Goal: Information Seeking & Learning: Learn about a topic

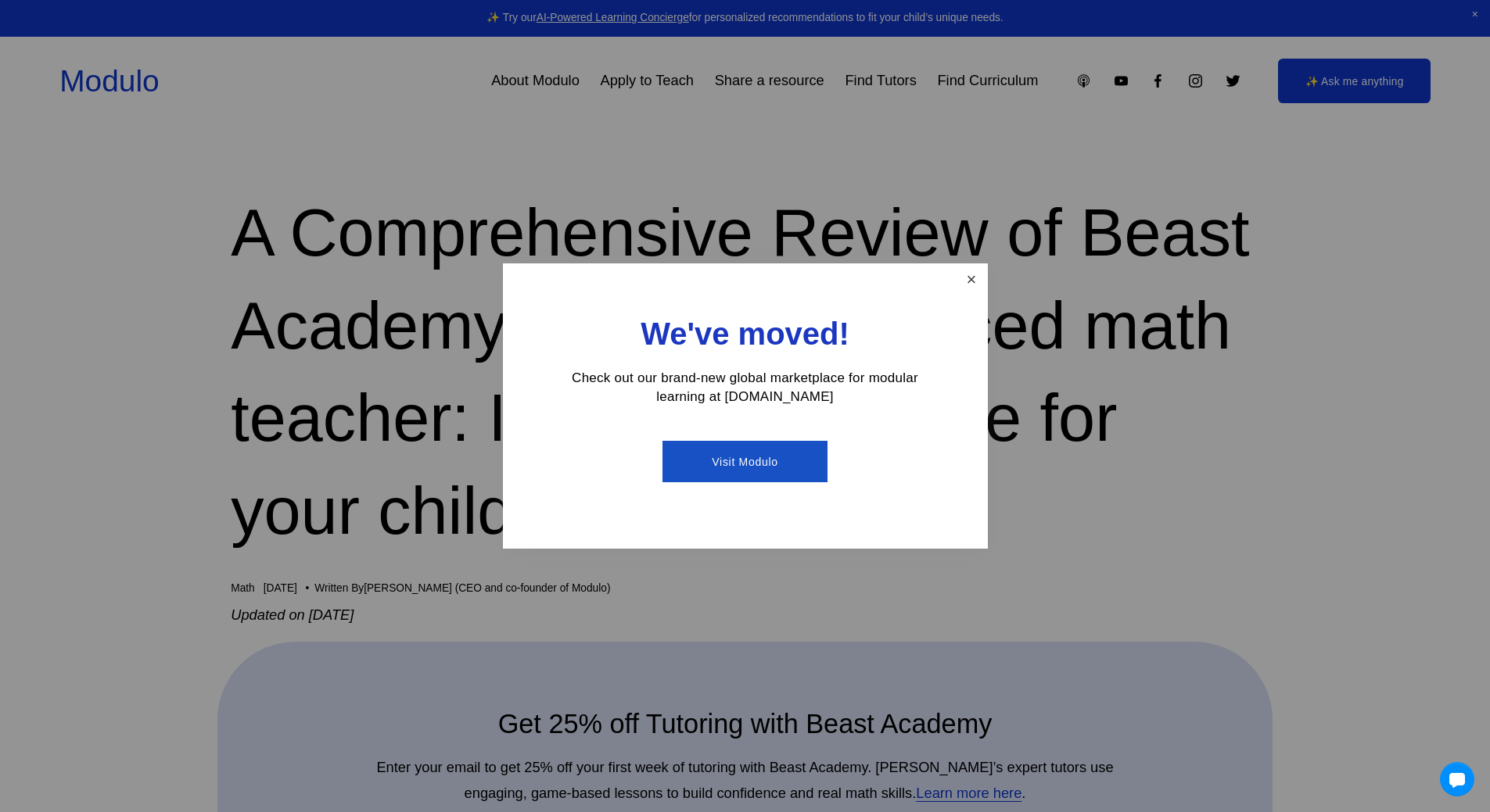
click at [967, 281] on link "Close" at bounding box center [971, 280] width 28 height 28
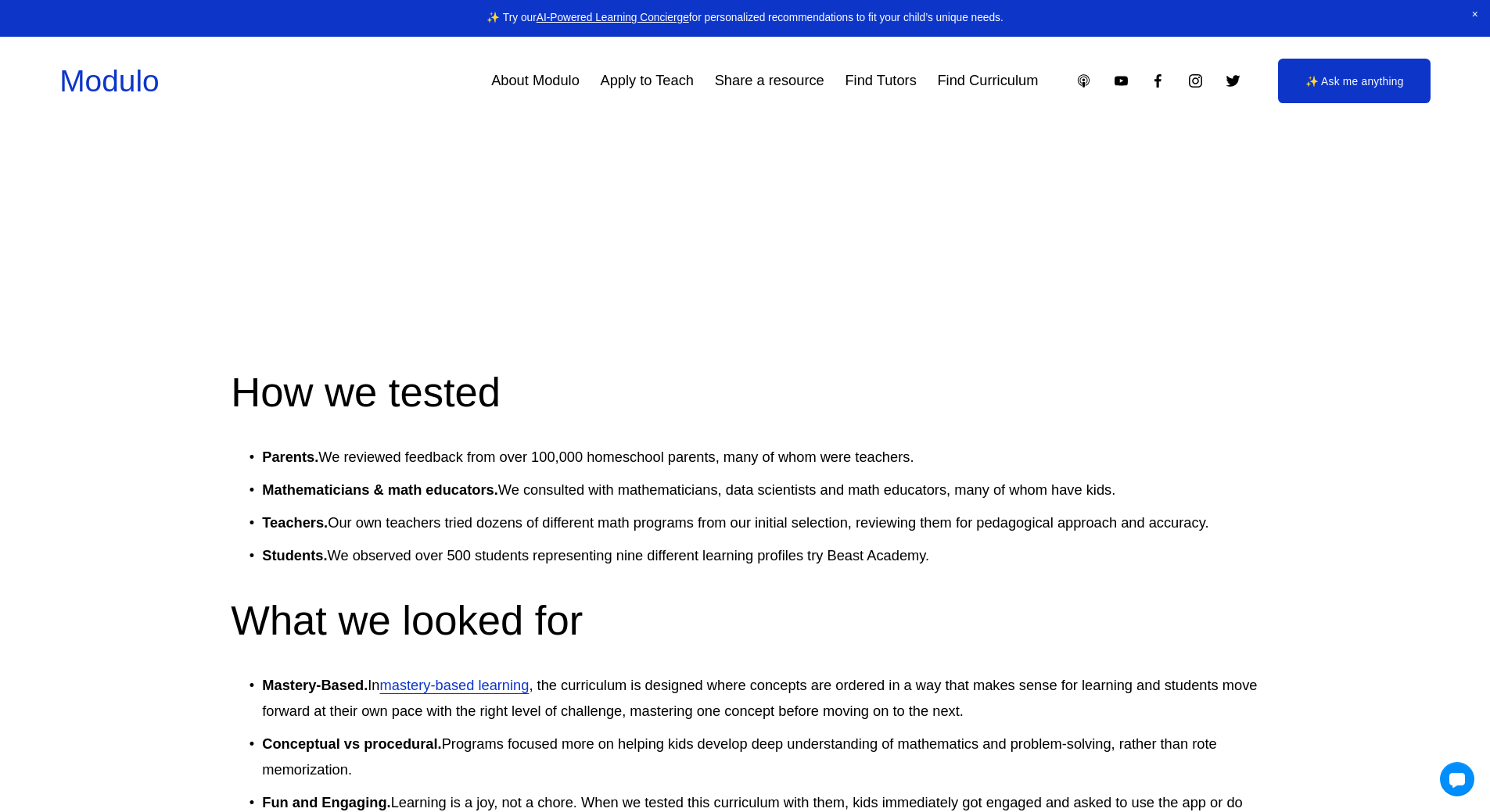
scroll to position [5709, 0]
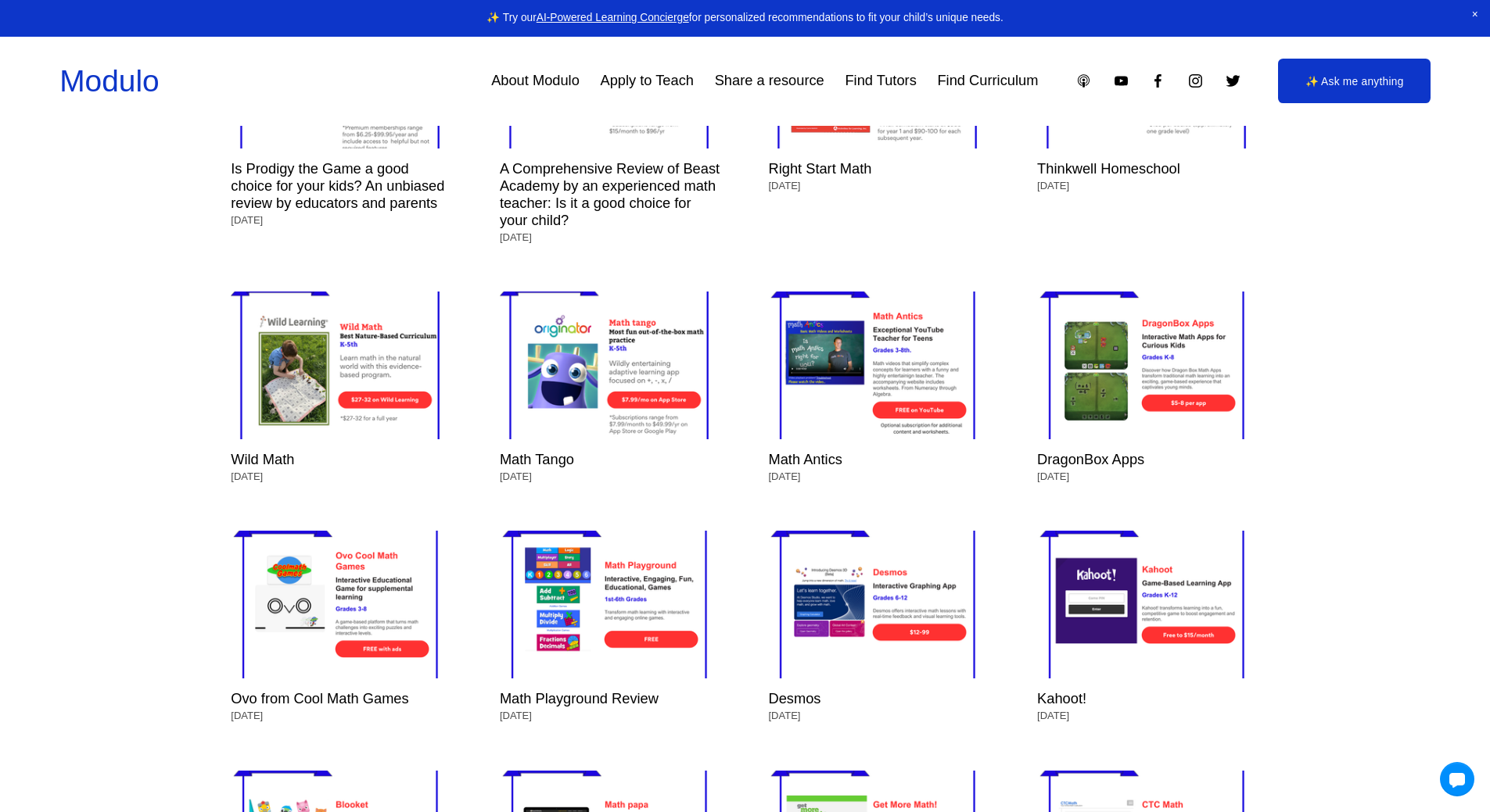
scroll to position [7507, 0]
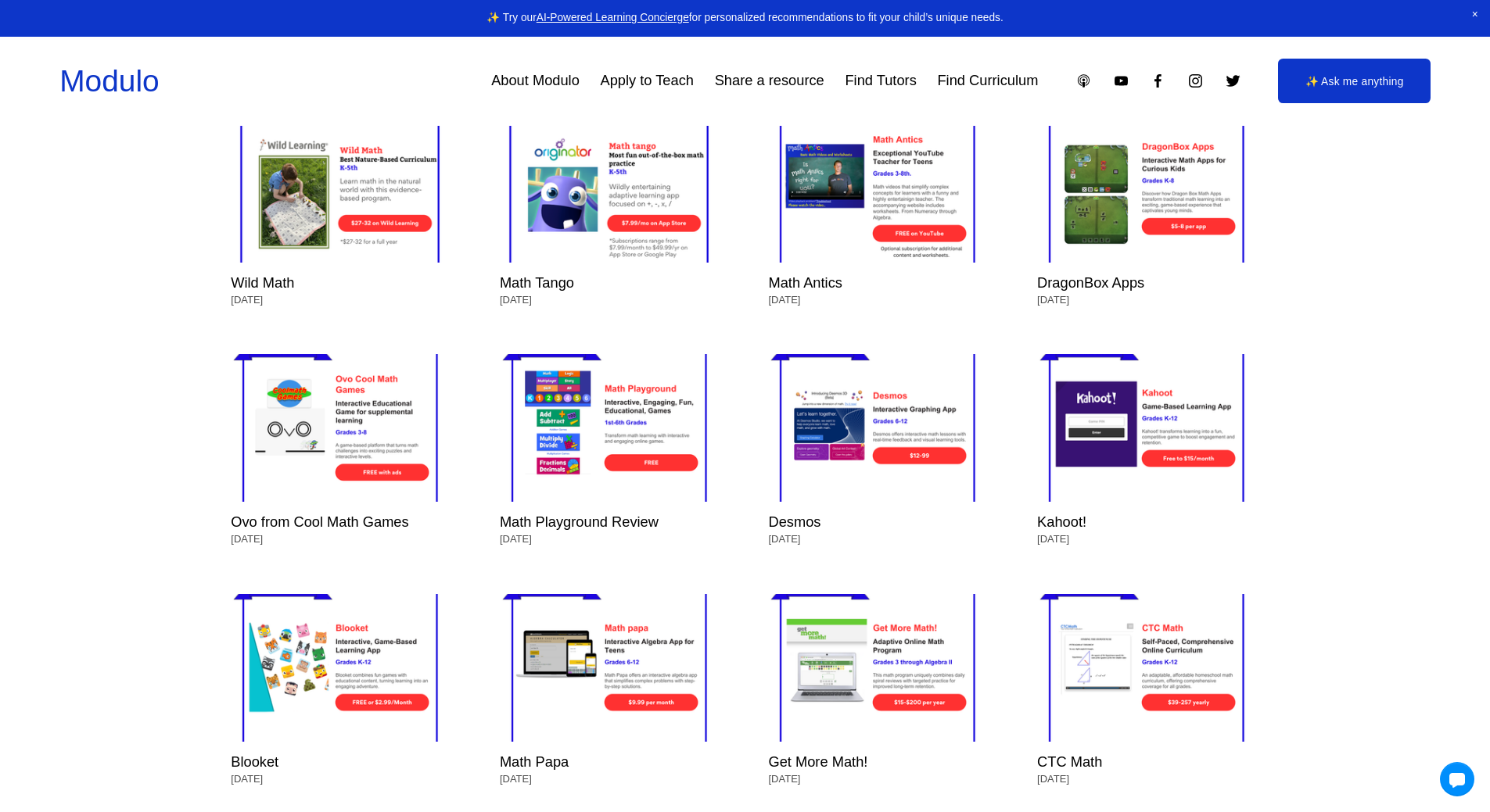
click at [1108, 213] on img at bounding box center [1147, 189] width 222 height 185
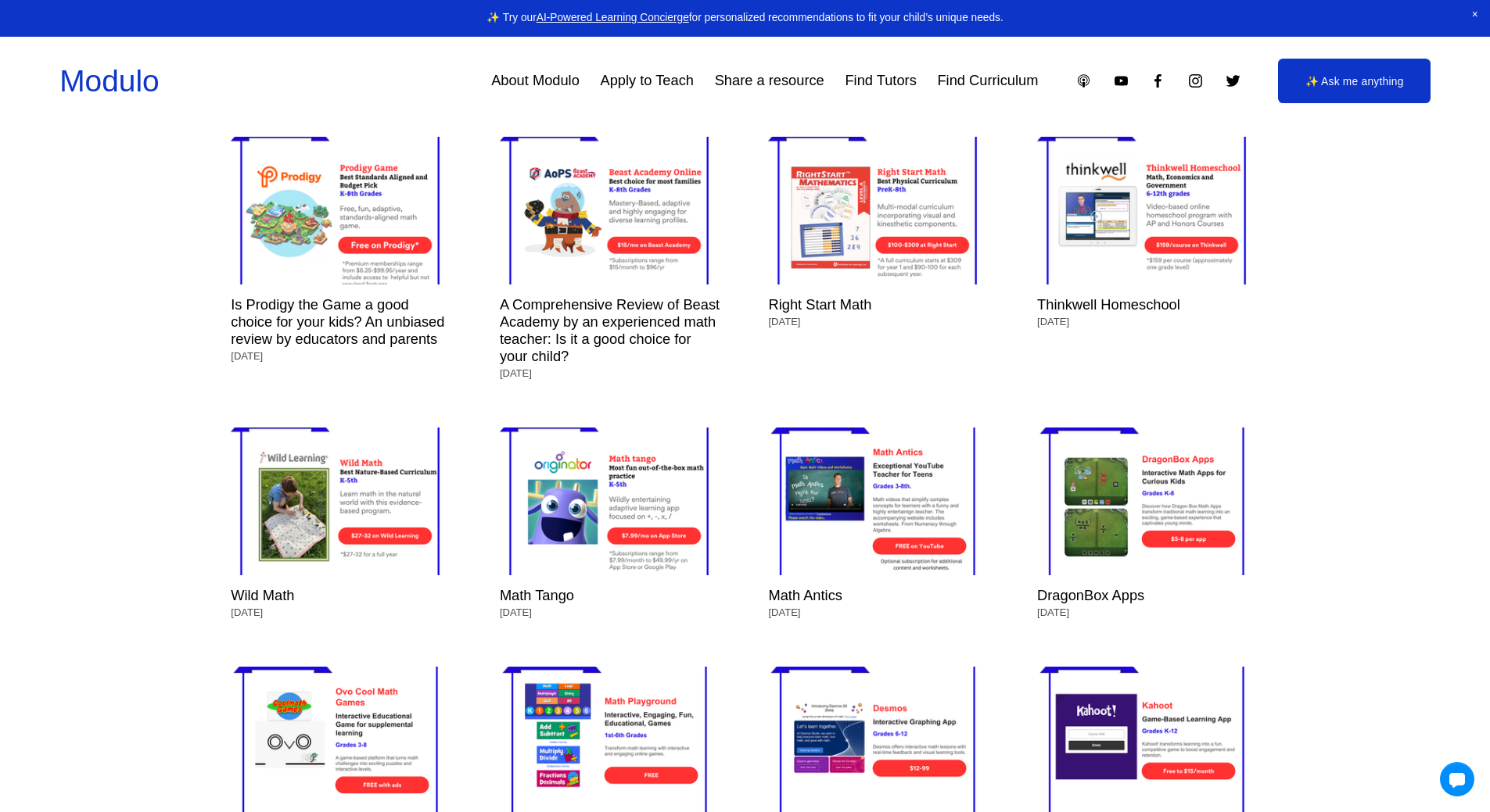
click at [1125, 596] on link "DragonBox Apps" at bounding box center [1090, 595] width 107 height 17
click at [1123, 604] on link "DragonBox Apps" at bounding box center [1090, 595] width 107 height 17
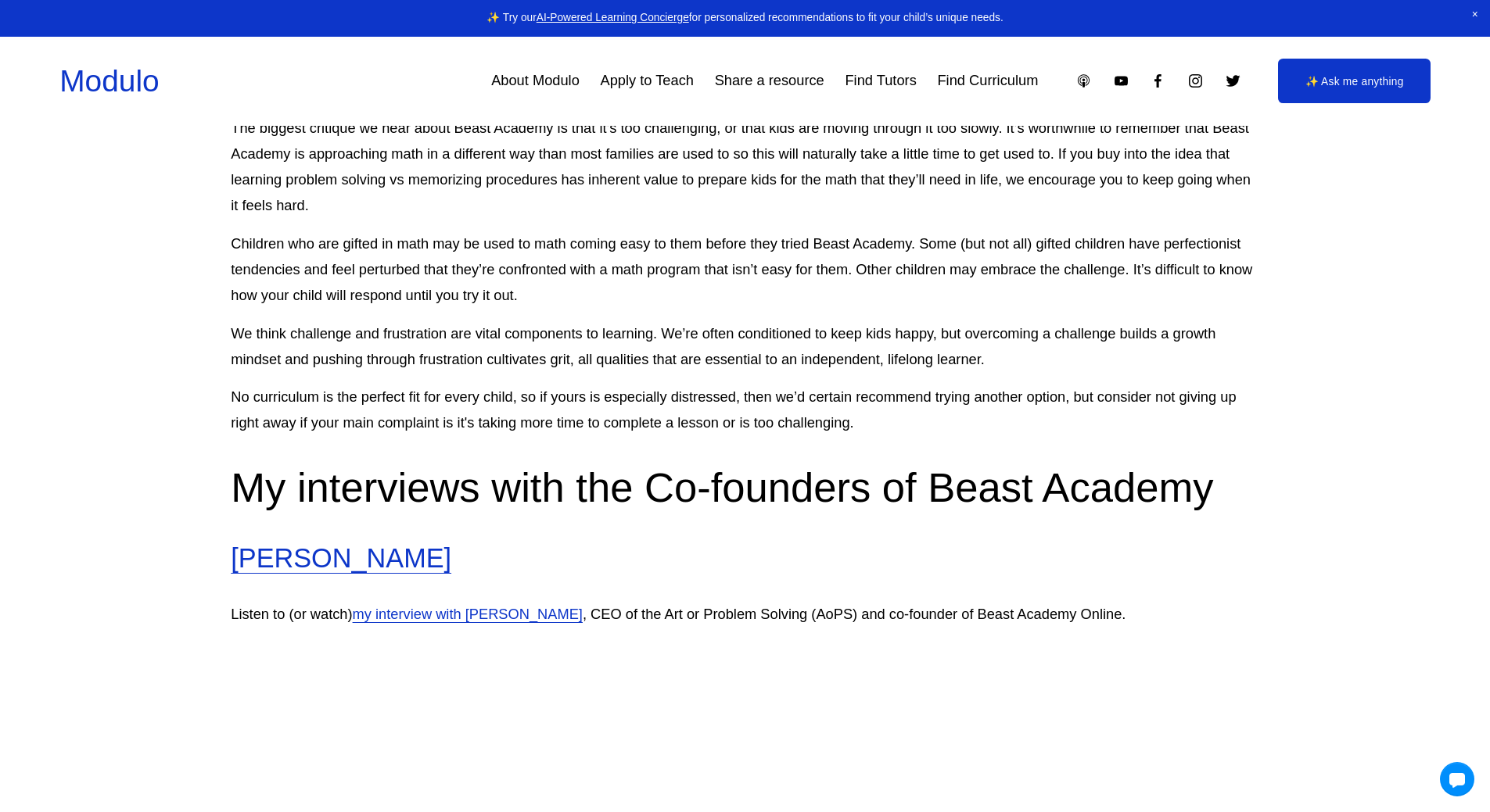
scroll to position [4261, 0]
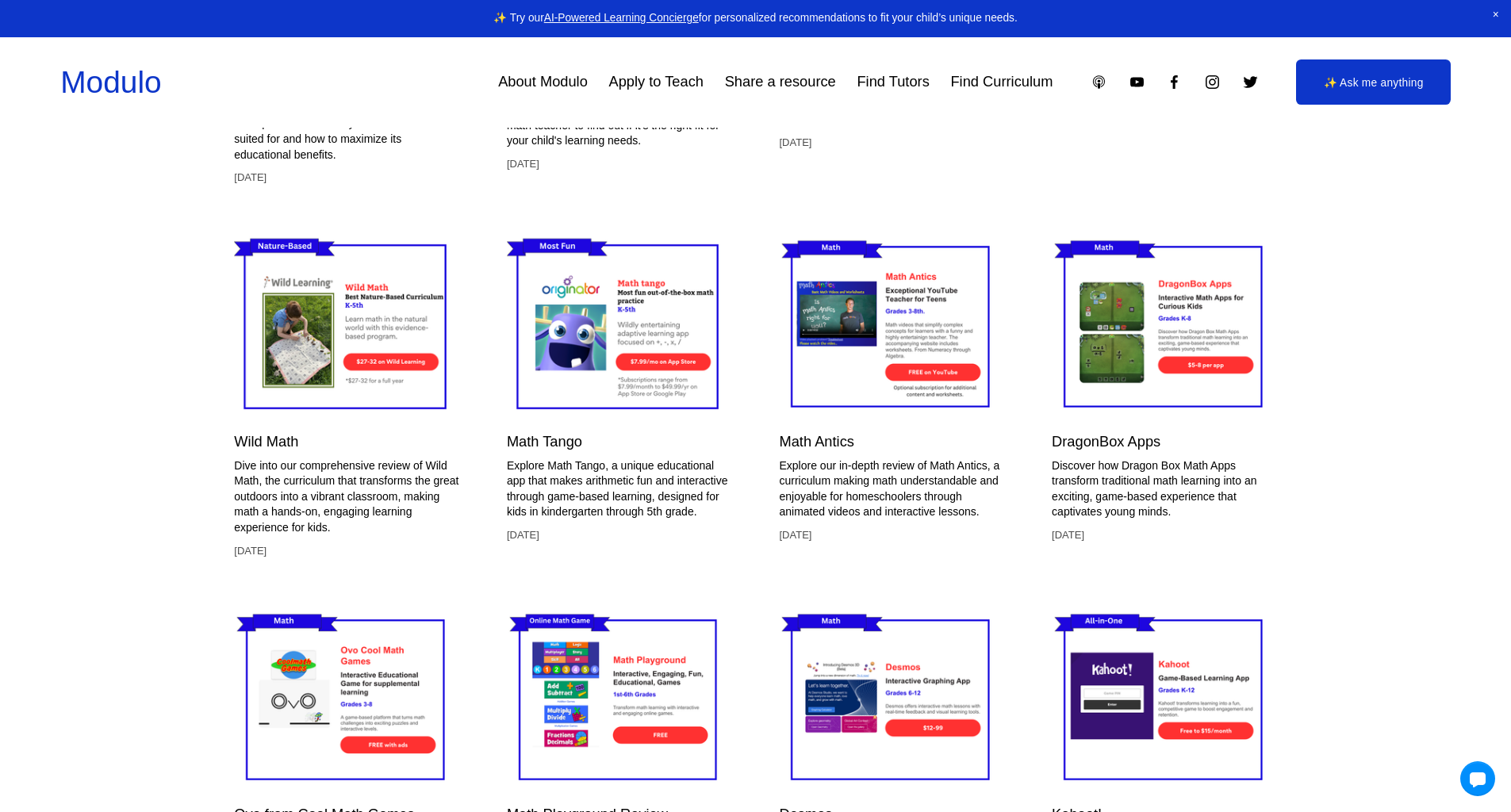
scroll to position [2692, 0]
